Goal: Find specific page/section: Find specific page/section

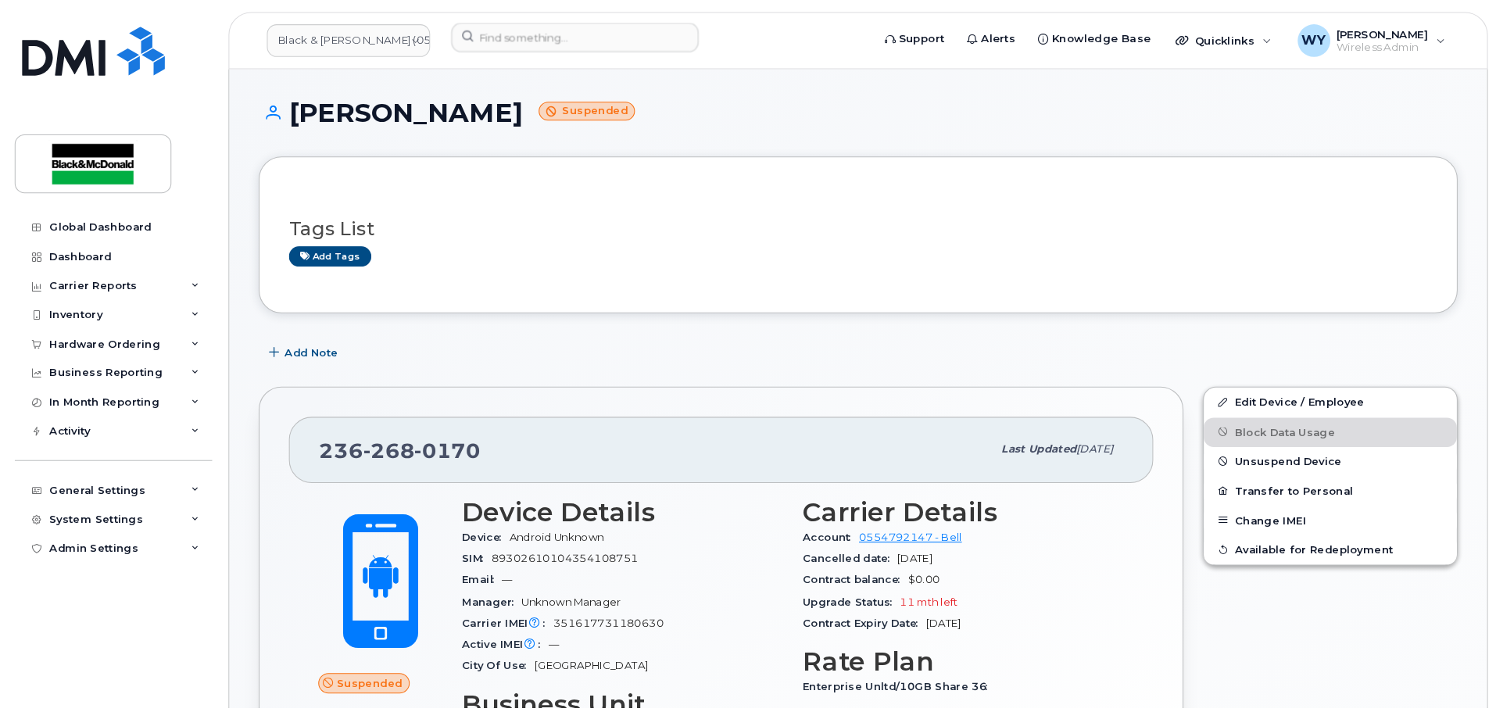
scroll to position [313, 0]
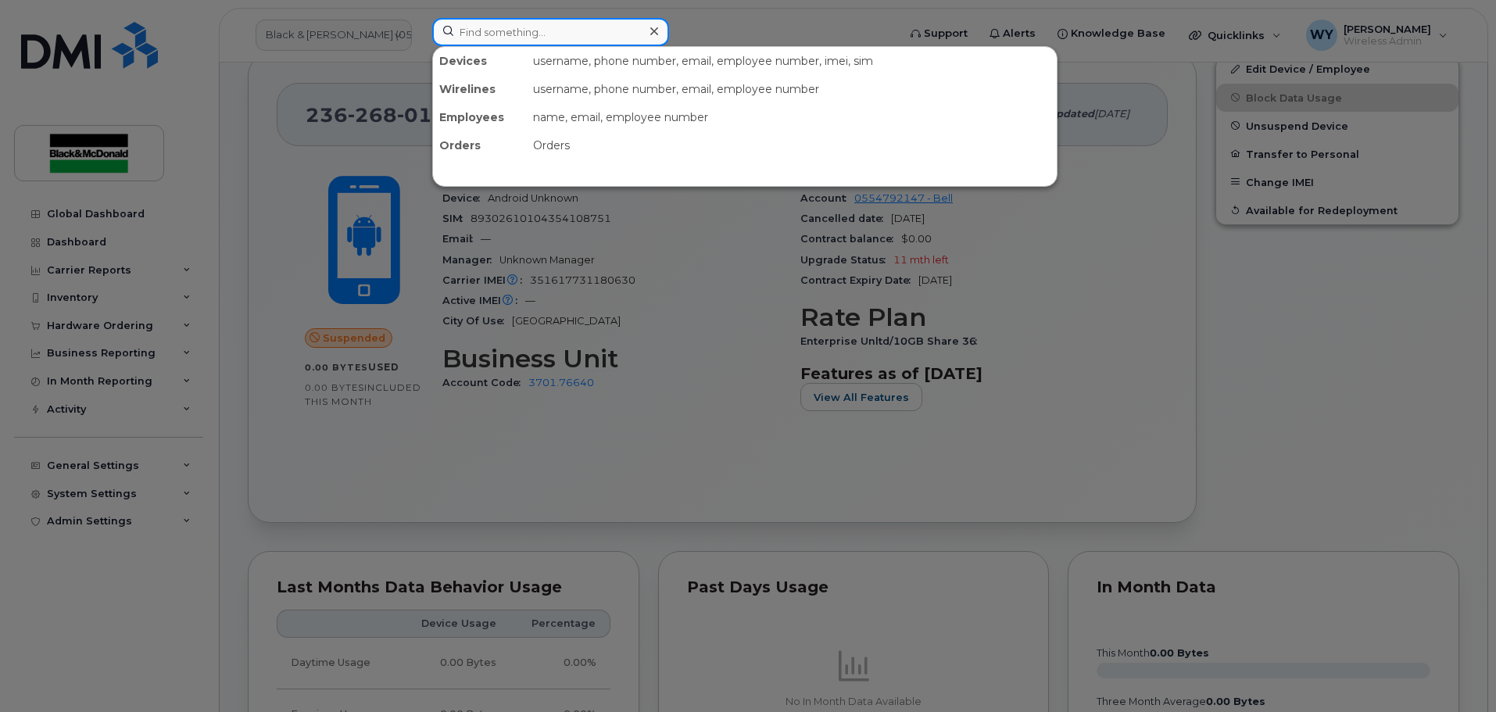
click at [495, 23] on input at bounding box center [550, 32] width 237 height 28
paste input "rmckibbon"
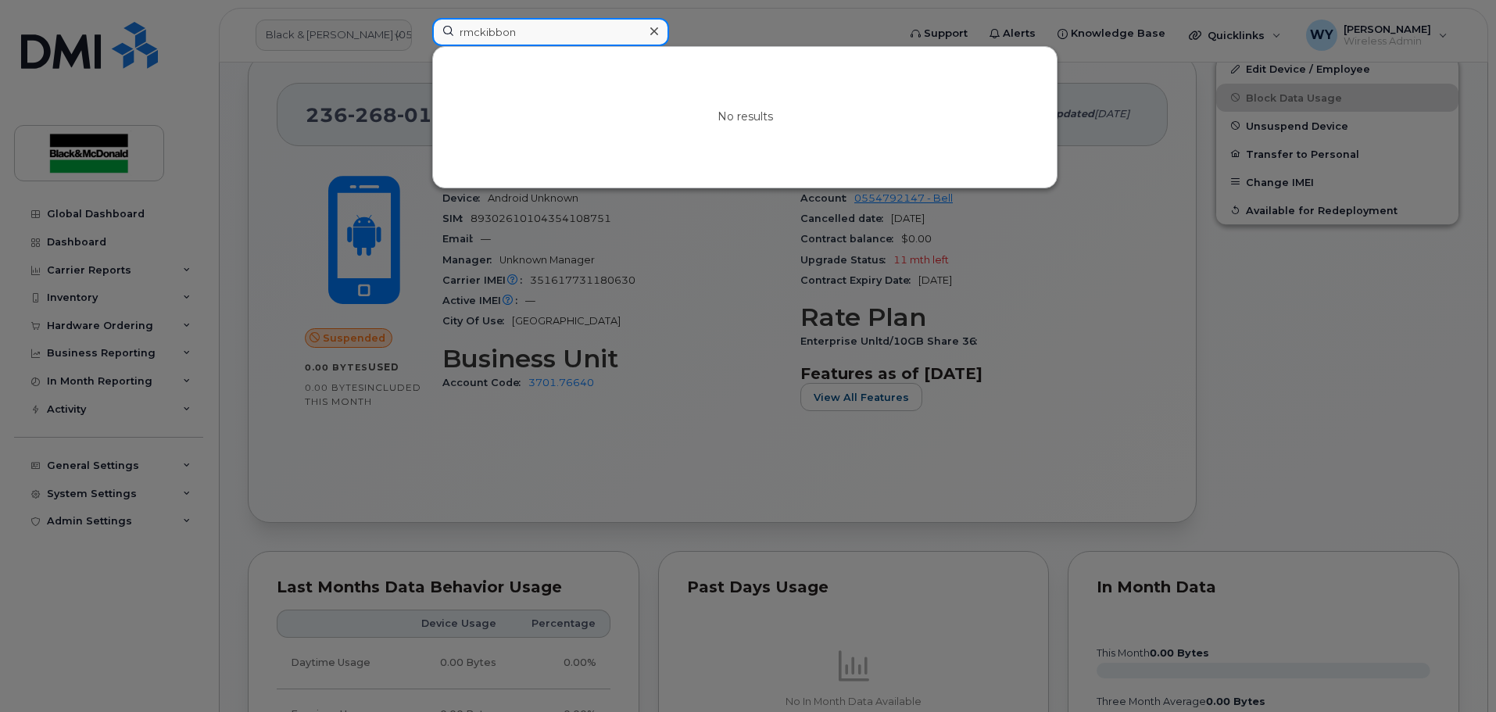
drag, startPoint x: 545, startPoint y: 31, endPoint x: 213, endPoint y: 52, distance: 332.7
click at [420, 45] on div "rmckibbon No results" at bounding box center [660, 35] width 480 height 34
paste input
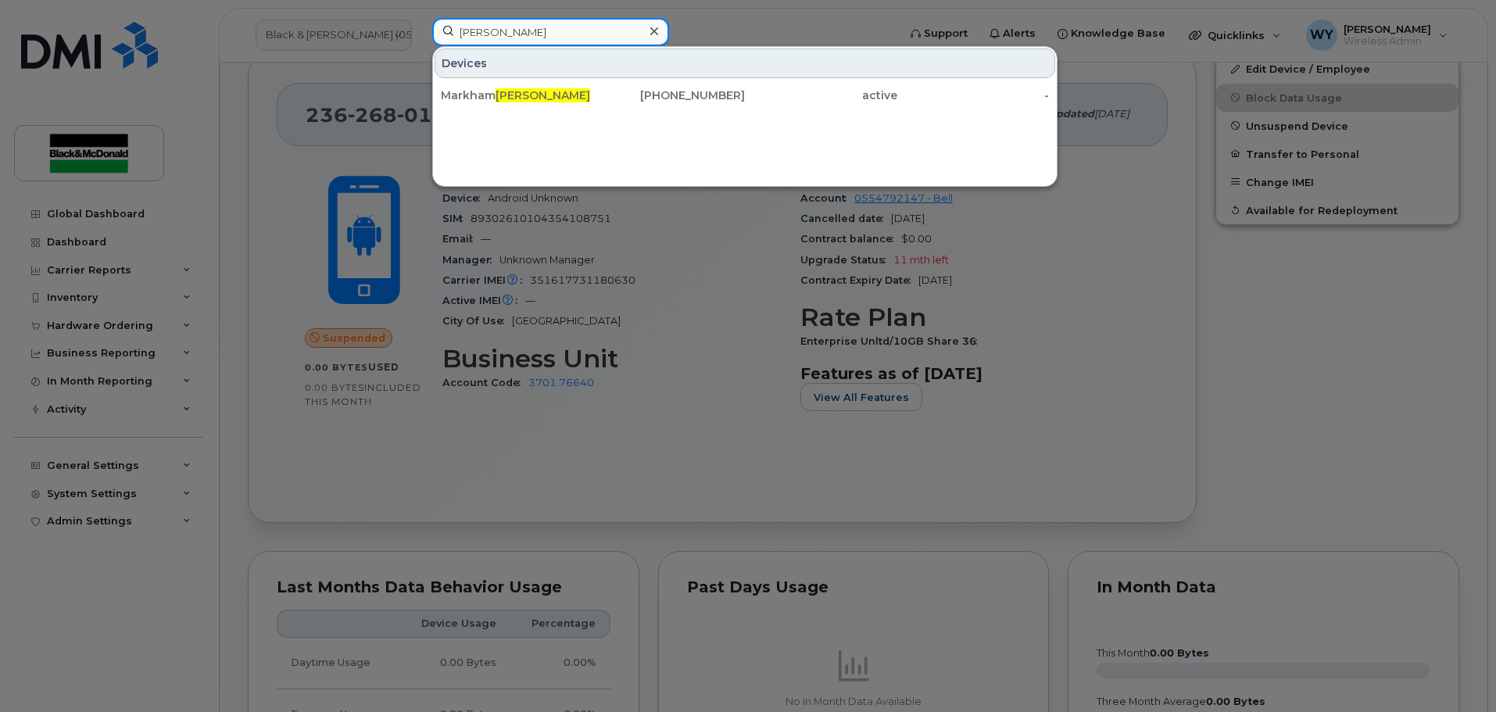
click at [544, 36] on input "mckibbon" at bounding box center [550, 32] width 237 height 28
paste input "2893560705"
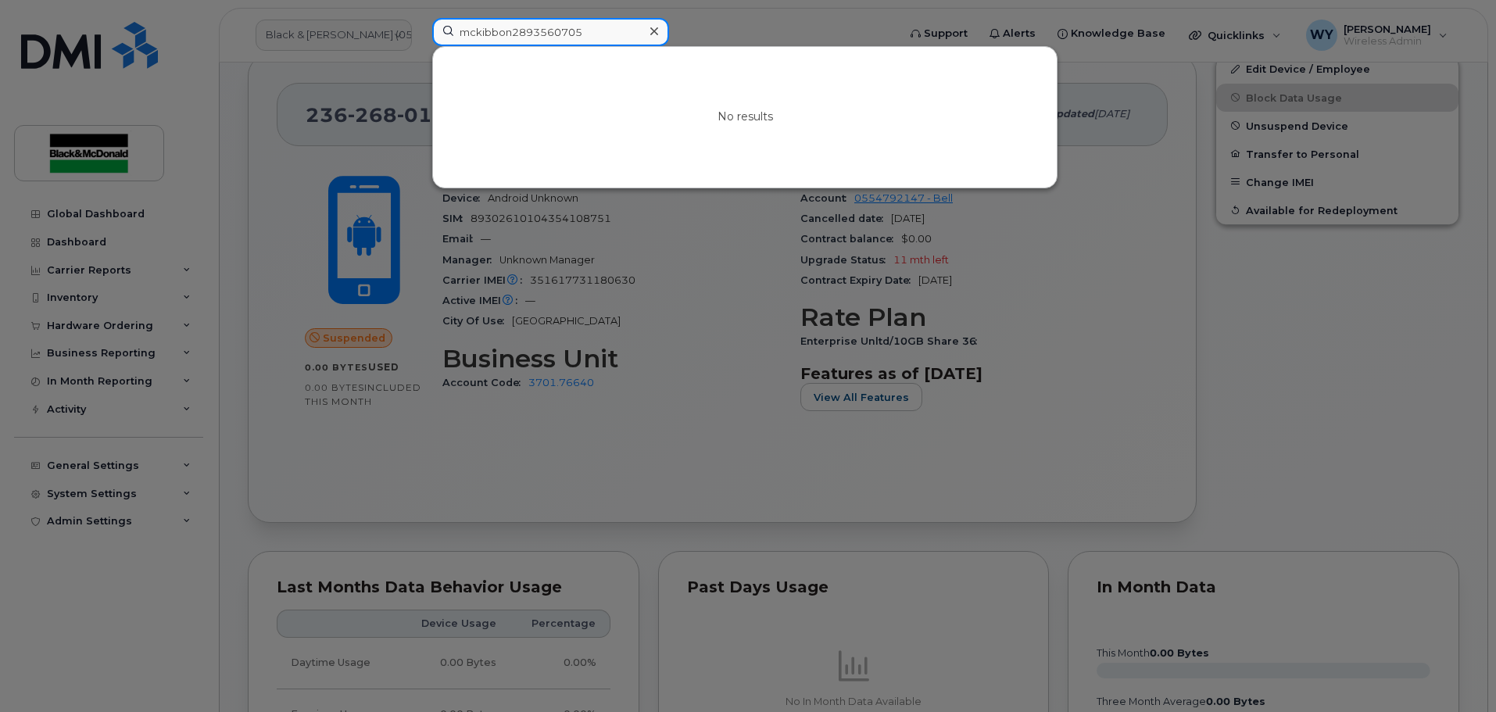
drag, startPoint x: 517, startPoint y: 35, endPoint x: 258, endPoint y: 38, distance: 258.7
click at [420, 38] on div "mckibbon2893560705 No results" at bounding box center [660, 35] width 480 height 34
type input "2893560705"
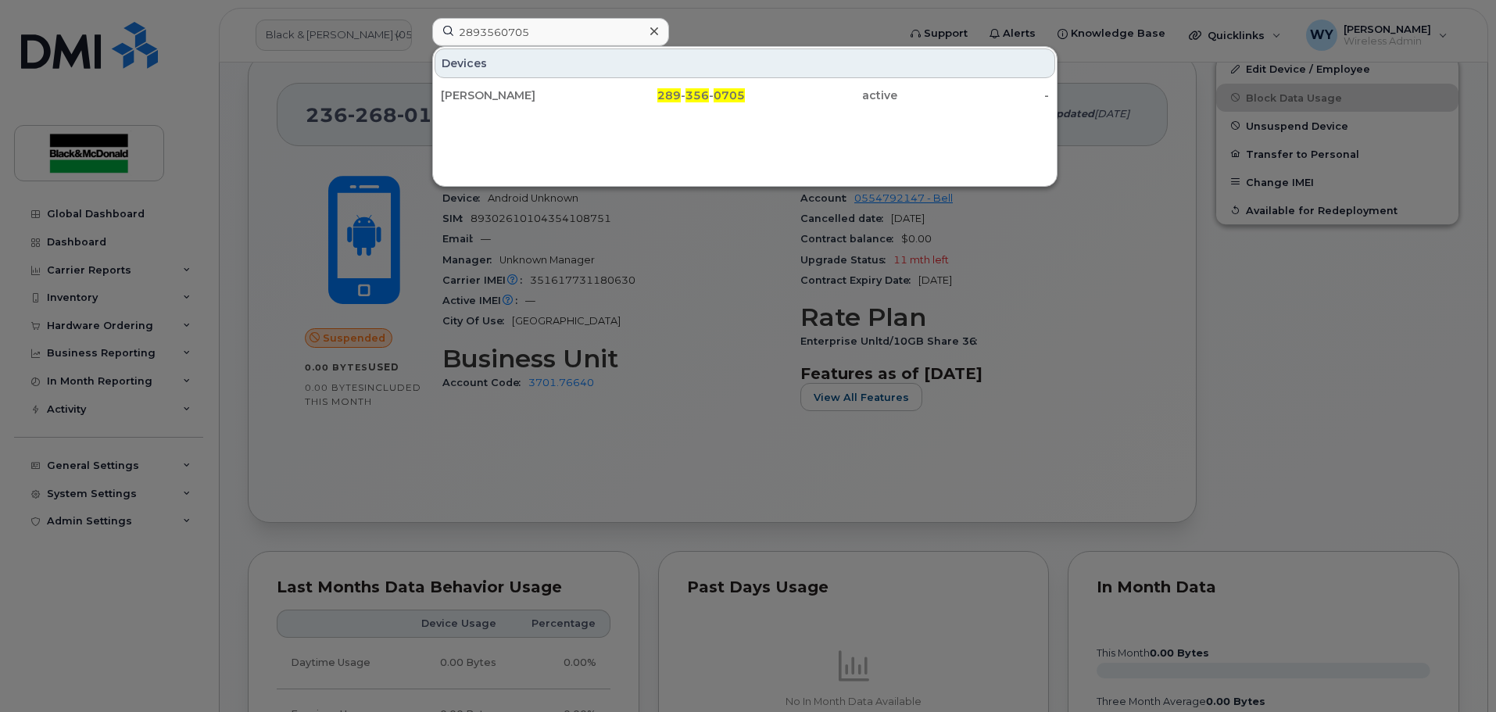
drag, startPoint x: 554, startPoint y: 101, endPoint x: 983, endPoint y: 238, distance: 450.5
click at [554, 101] on div "[PERSON_NAME]" at bounding box center [517, 96] width 152 height 16
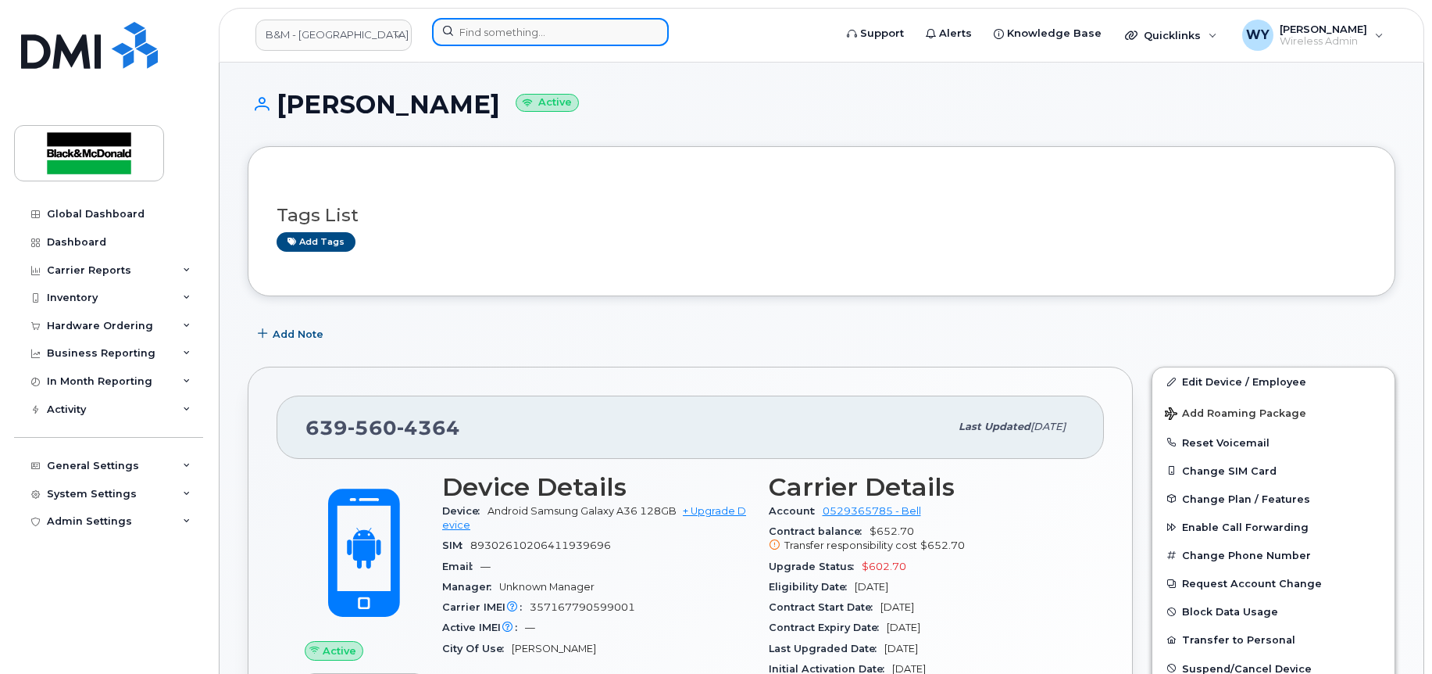
drag, startPoint x: 0, startPoint y: 0, endPoint x: 542, endPoint y: 35, distance: 542.6
click at [542, 35] on input at bounding box center [550, 32] width 237 height 28
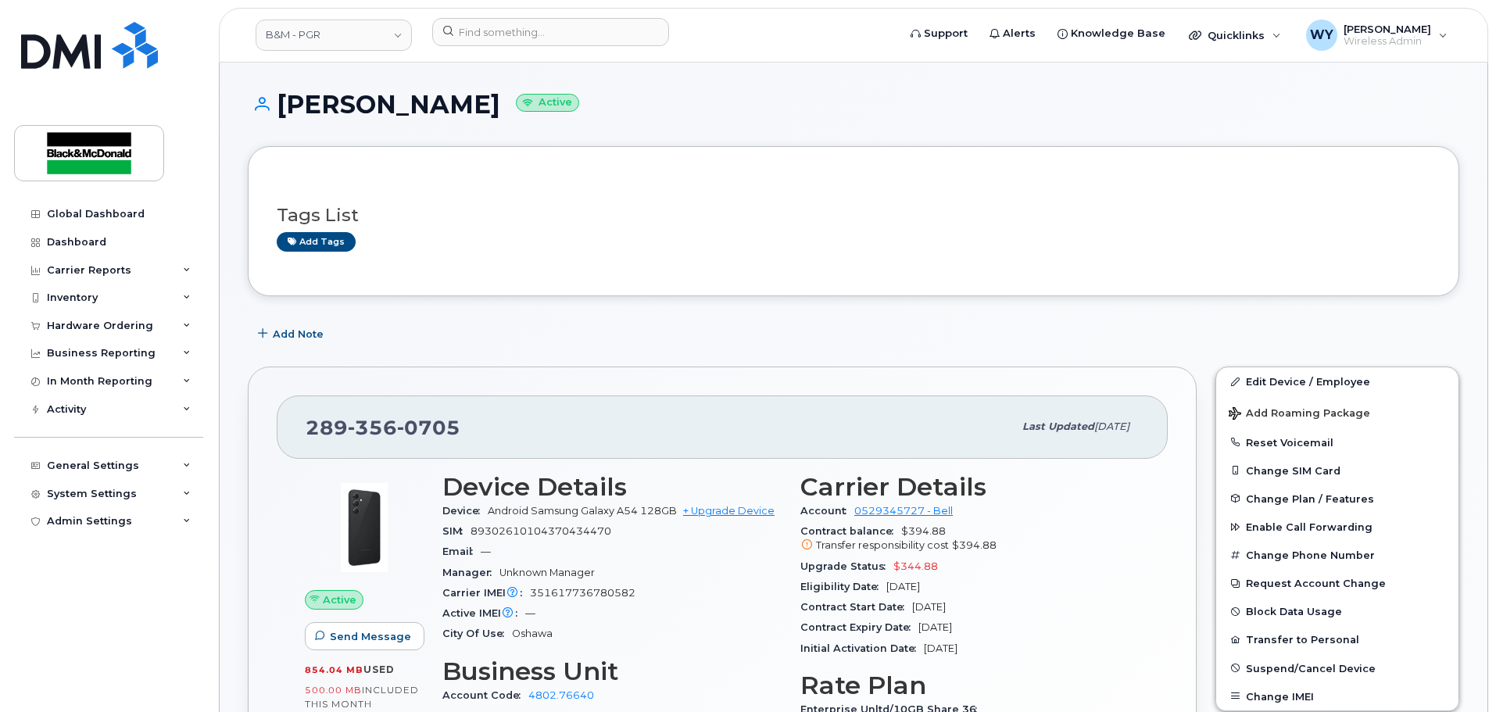
click at [584, 338] on div "Add Note" at bounding box center [853, 334] width 1211 height 28
drag, startPoint x: 667, startPoint y: 202, endPoint x: 659, endPoint y: 208, distance: 9.4
click at [667, 202] on div "Tags List Add tags" at bounding box center [853, 221] width 1153 height 60
click at [738, 276] on div "Tags List Add tags" at bounding box center [853, 221] width 1211 height 150
